Goal: Check status: Check status

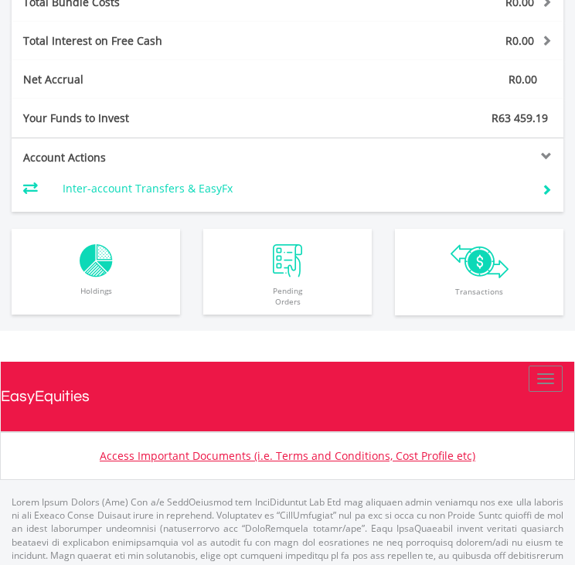
scroll to position [1041, 0]
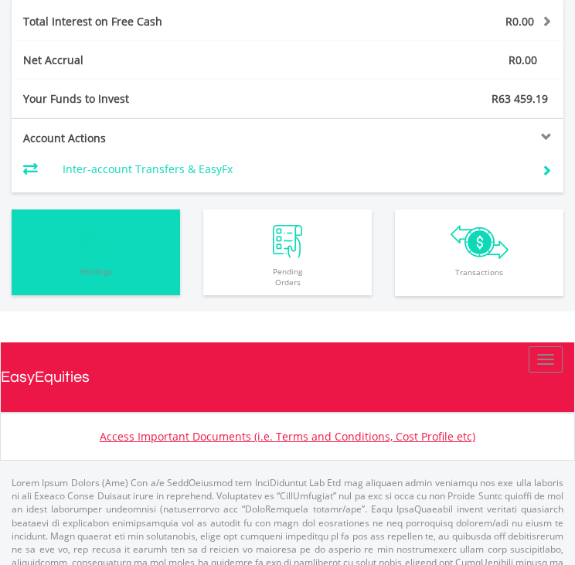
click at [107, 243] on img "button" at bounding box center [96, 241] width 33 height 33
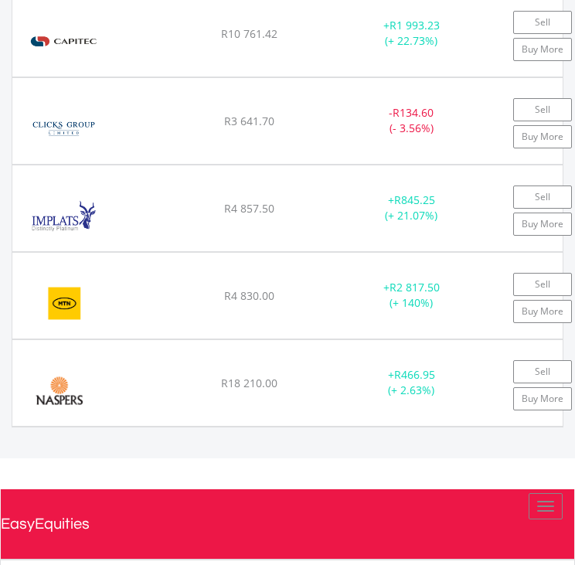
scroll to position [1486, 0]
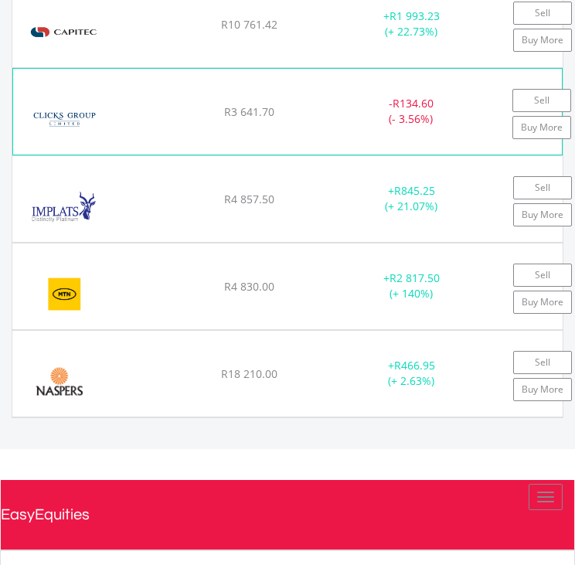
click at [90, 98] on img at bounding box center [64, 119] width 87 height 55
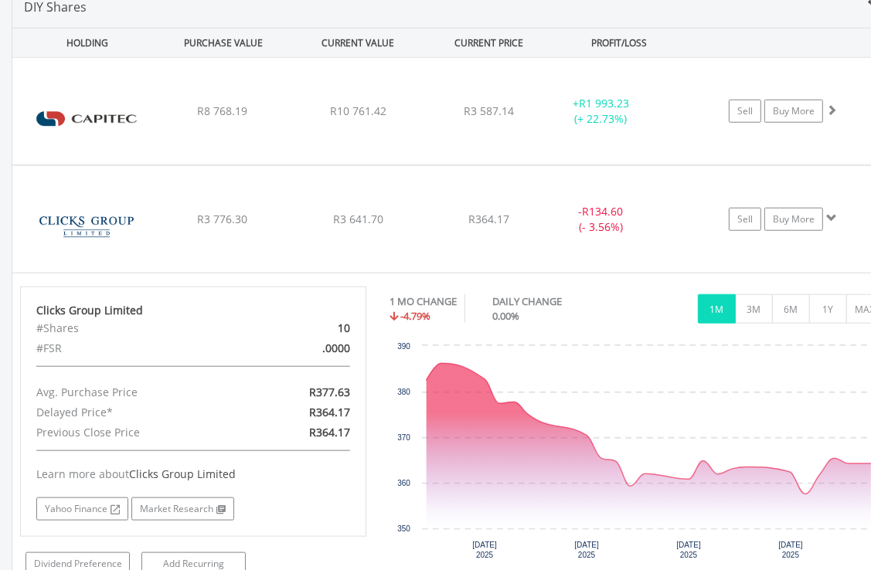
scroll to position [1088, 0]
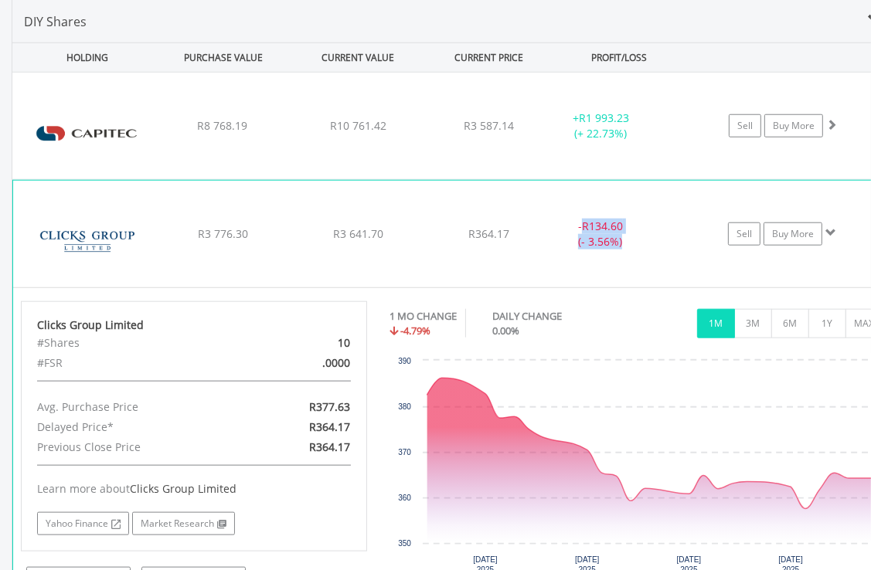
drag, startPoint x: 627, startPoint y: 242, endPoint x: 572, endPoint y: 223, distance: 58.6
click at [572, 223] on div "- R134.60 (- 3.56%)" at bounding box center [600, 234] width 116 height 31
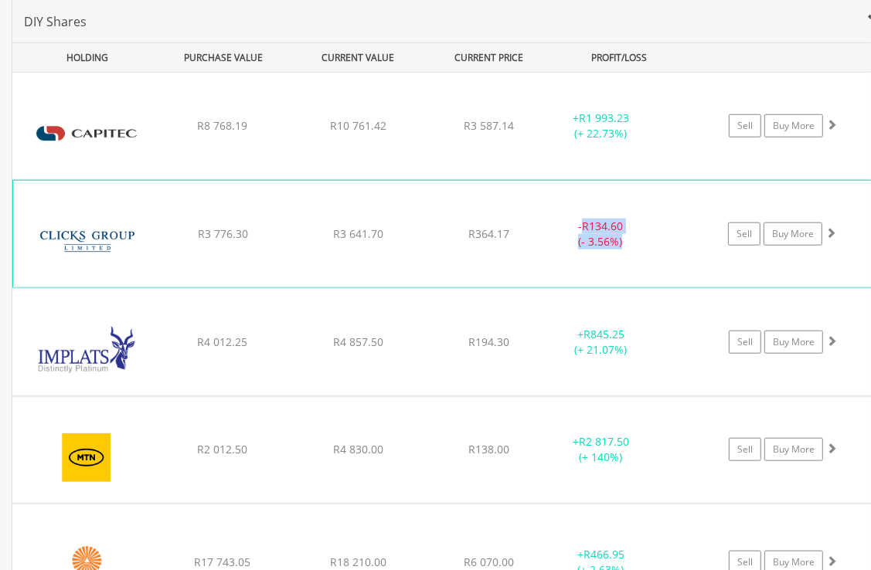
click at [574, 231] on div "- R134.60 (- 3.56%)" at bounding box center [600, 234] width 116 height 31
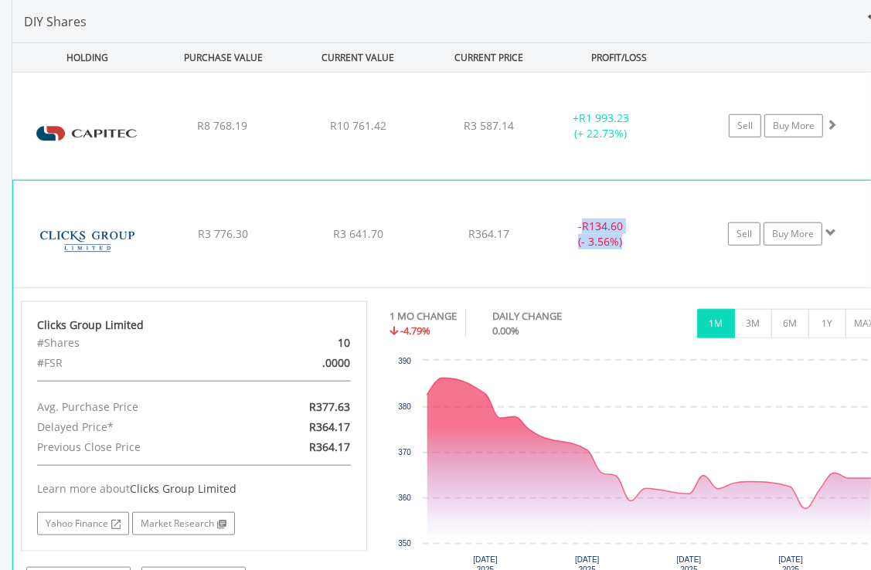
drag, startPoint x: 627, startPoint y: 243, endPoint x: 574, endPoint y: 218, distance: 58.1
click at [574, 219] on div "- R134.60 (- 3.56%)" at bounding box center [600, 234] width 116 height 31
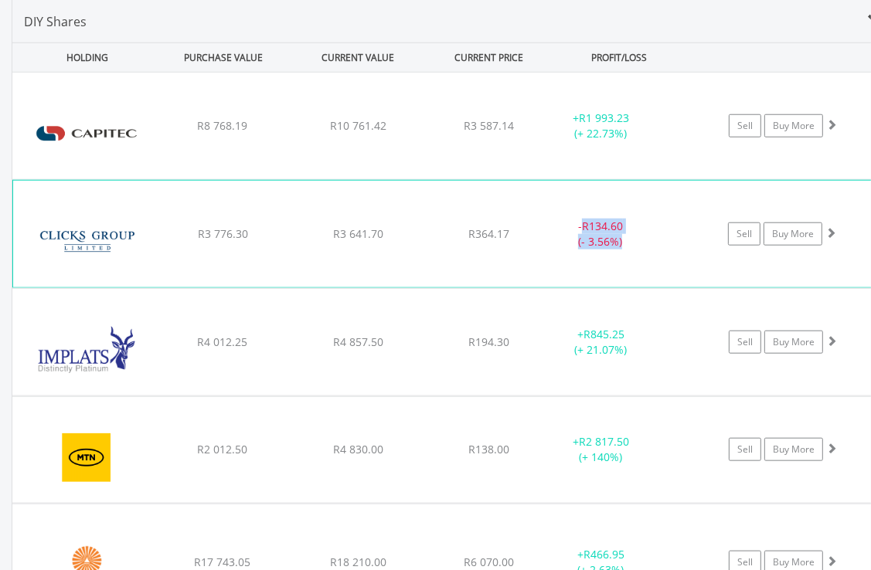
copy div "- R134.60 (- 3.56%)"
click at [105, 228] on img at bounding box center [87, 241] width 133 height 83
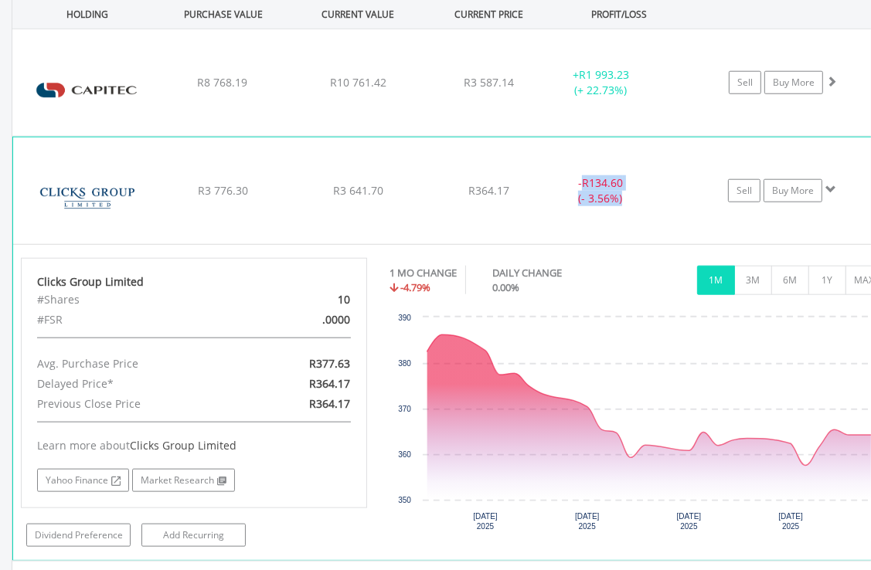
scroll to position [1131, 0]
drag, startPoint x: 250, startPoint y: 184, endPoint x: 185, endPoint y: 188, distance: 65.0
click at [185, 188] on div "R3 776.30" at bounding box center [222, 190] width 131 height 15
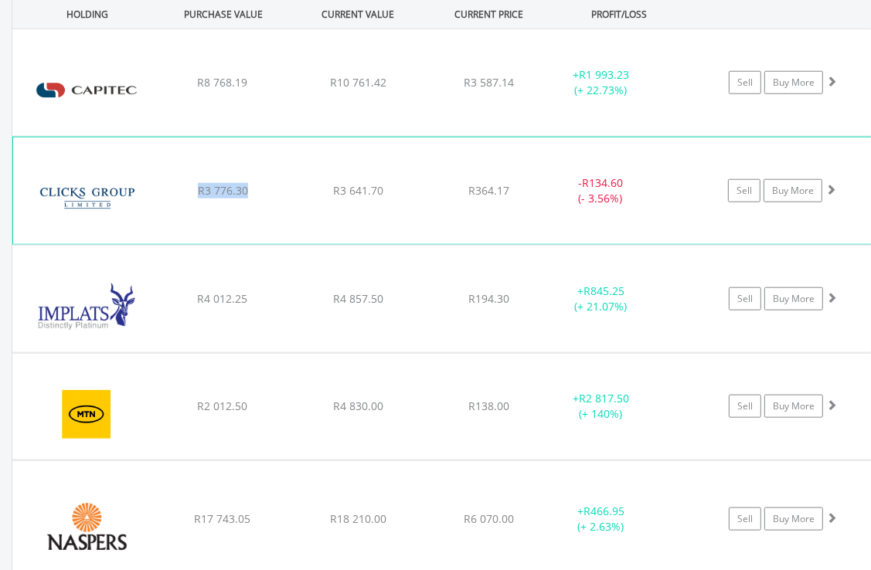
copy span "R3 776.30"
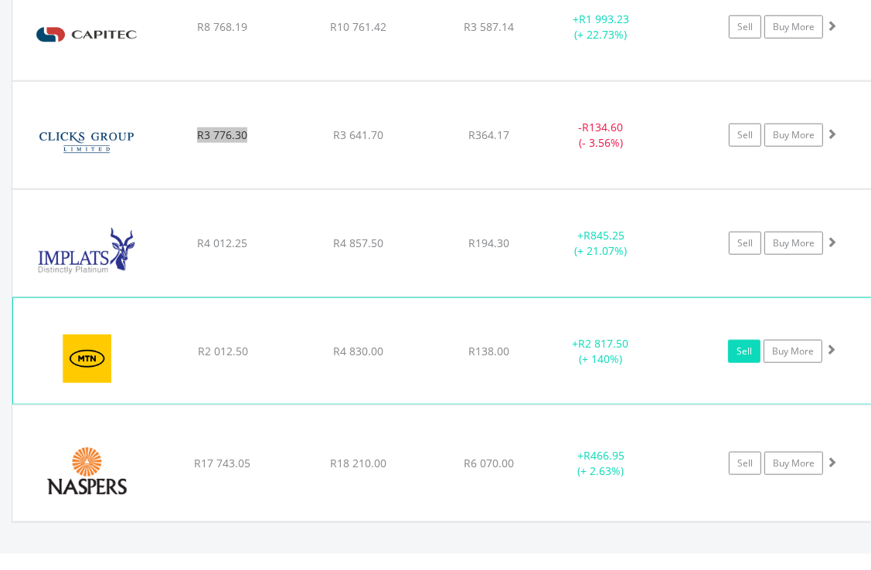
scroll to position [1153, 0]
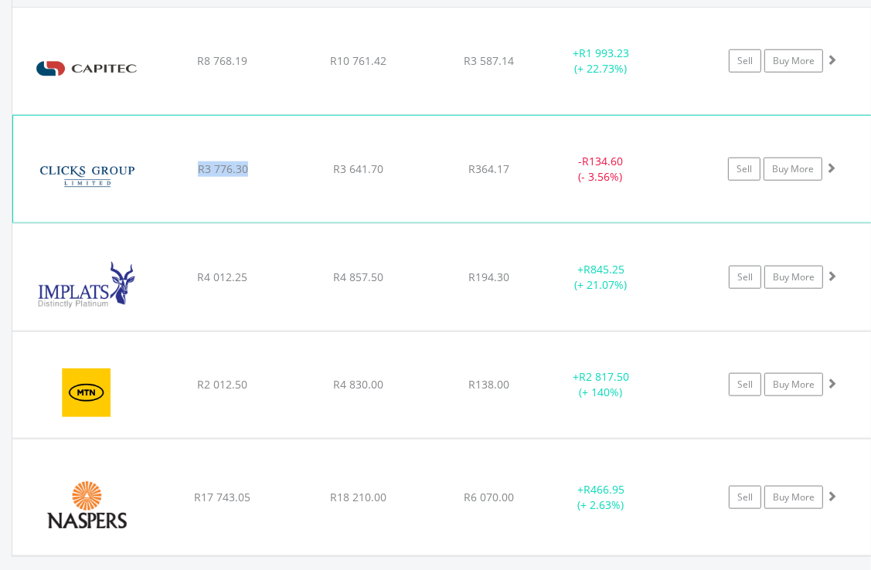
click at [87, 148] on img at bounding box center [87, 176] width 133 height 83
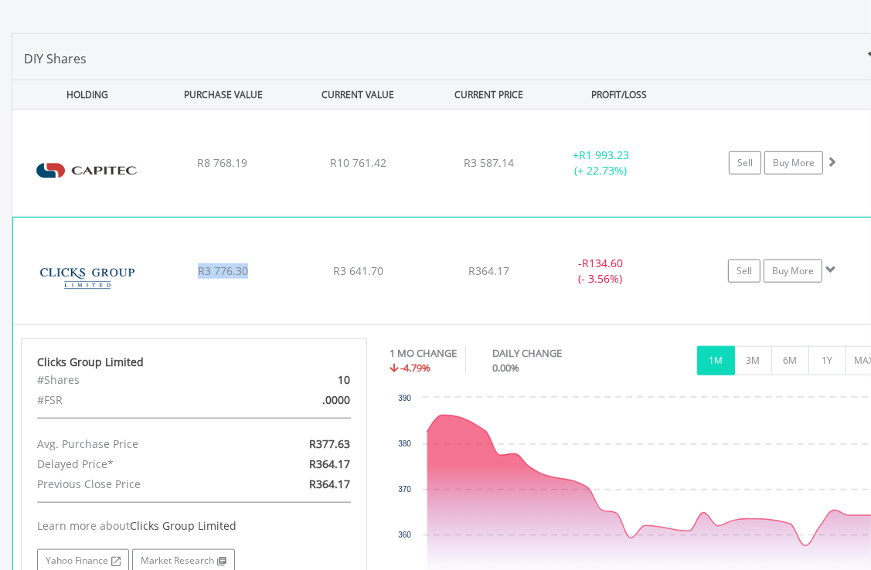
scroll to position [1051, 0]
drag, startPoint x: 389, startPoint y: 266, endPoint x: 335, endPoint y: 265, distance: 54.9
click at [335, 265] on div "R3 641.70" at bounding box center [357, 270] width 131 height 15
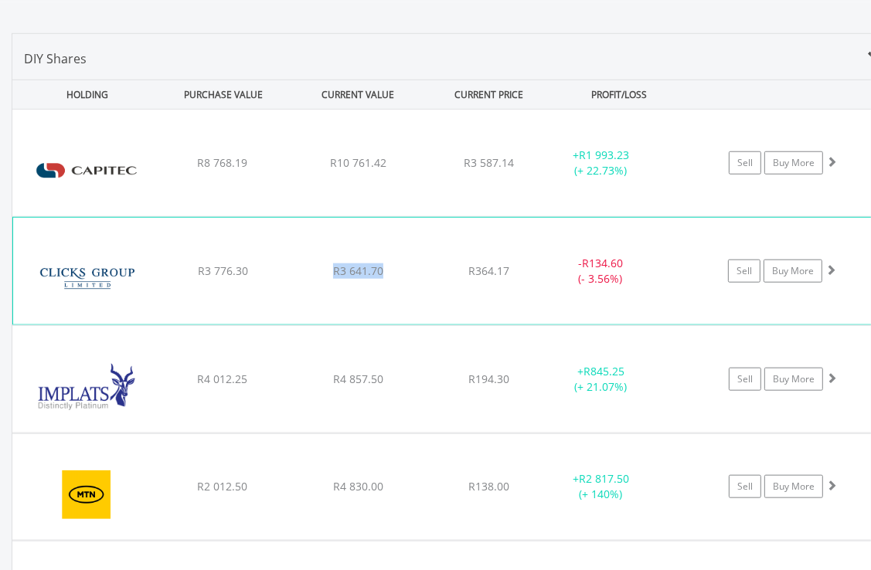
copy span "R3 641.70"
click at [52, 257] on img at bounding box center [87, 278] width 133 height 83
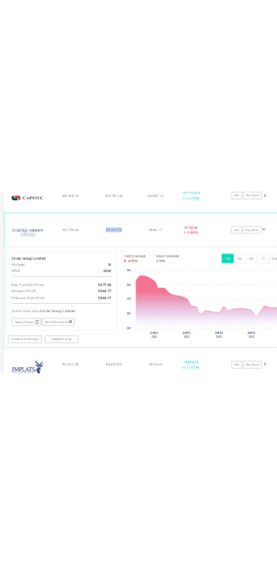
scroll to position [1236, 0]
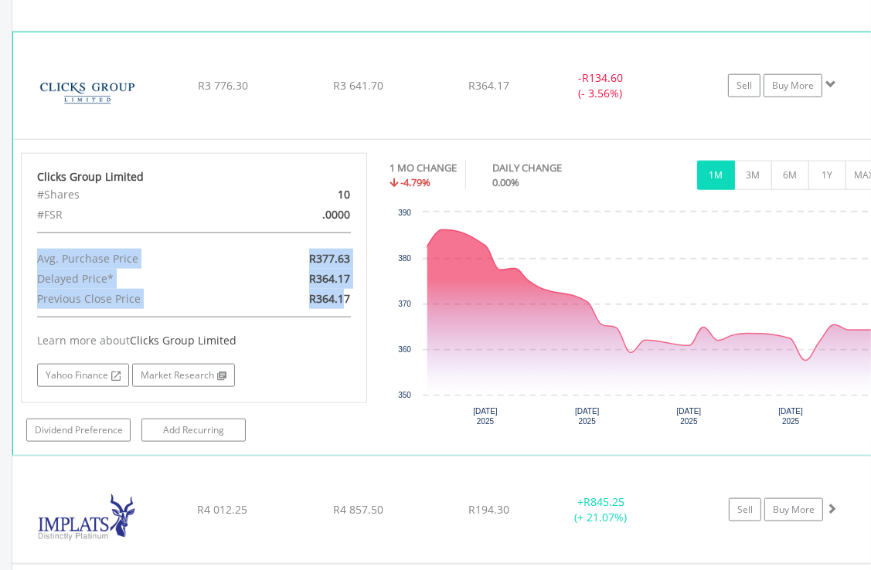
drag, startPoint x: 347, startPoint y: 297, endPoint x: 32, endPoint y: 246, distance: 318.4
click at [32, 246] on div "Clicks Group Limited #Shares 10 #FSR .0000 Avg. Purchase Price R377.63 Delayed …" at bounding box center [194, 278] width 346 height 250
copy div "Avg. Purchase Price R377.63 Delayed Price* R364.17 Previous Close Price R364.1"
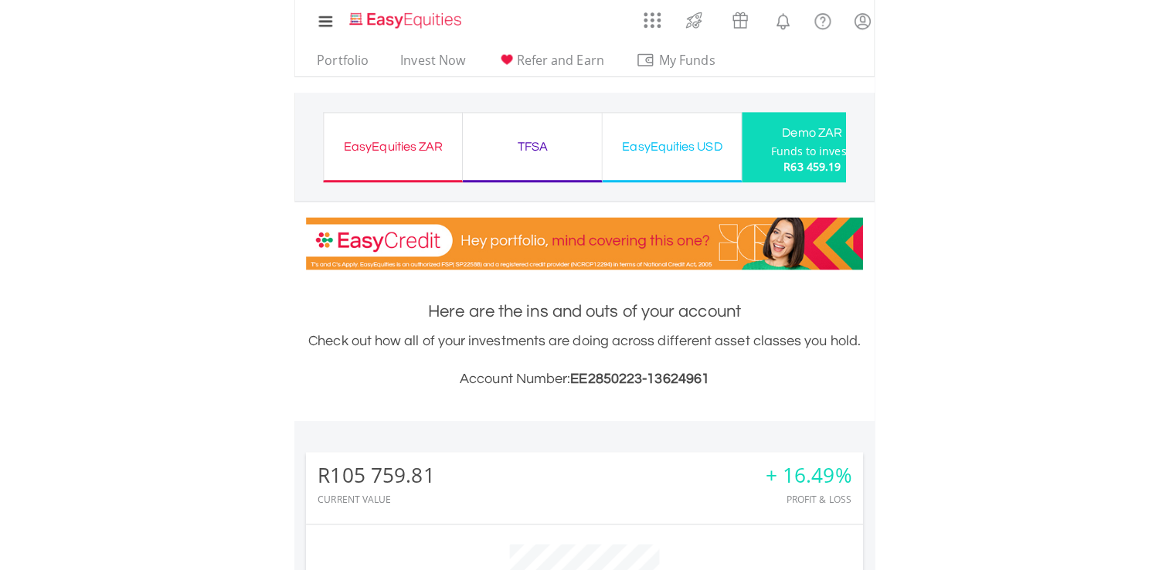
scroll to position [772464, 772319]
